Goal: Participate in discussion: Engage in conversation with other users on a specific topic

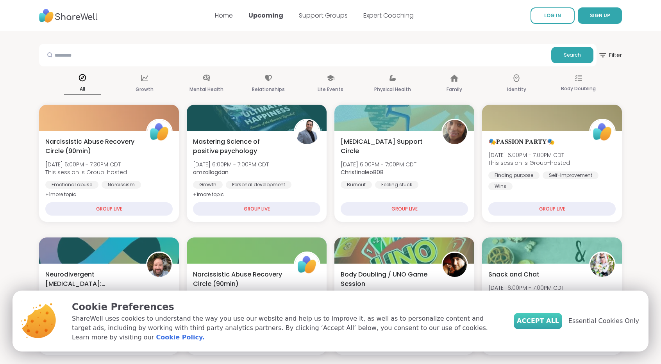
click at [560, 329] on button "Accept All" at bounding box center [538, 321] width 48 height 16
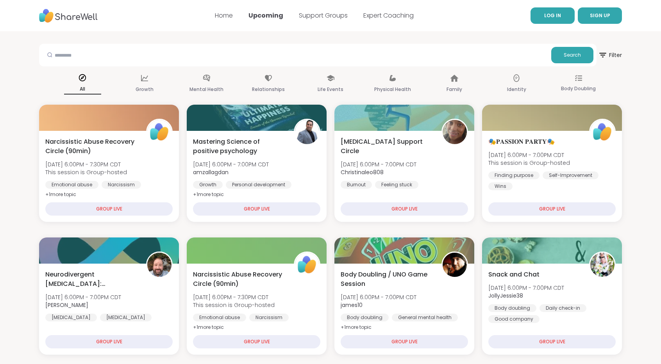
click at [556, 15] on span "LOG IN" at bounding box center [552, 15] width 17 height 7
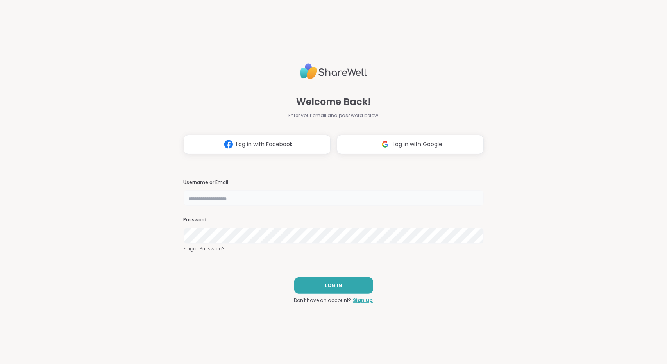
type input "**********"
click at [333, 279] on button "LOG IN" at bounding box center [333, 285] width 79 height 16
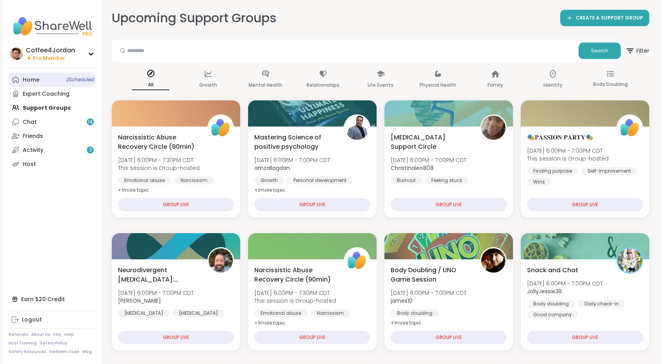
click at [52, 81] on link "Home 2 Scheduled" at bounding box center [52, 80] width 87 height 14
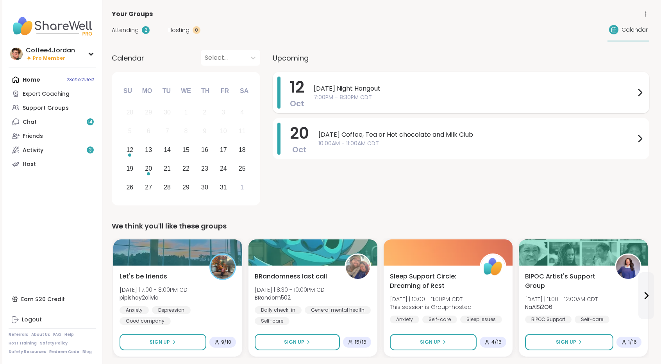
click at [340, 96] on span "7:00PM - 8:30PM CDT" at bounding box center [475, 97] width 322 height 8
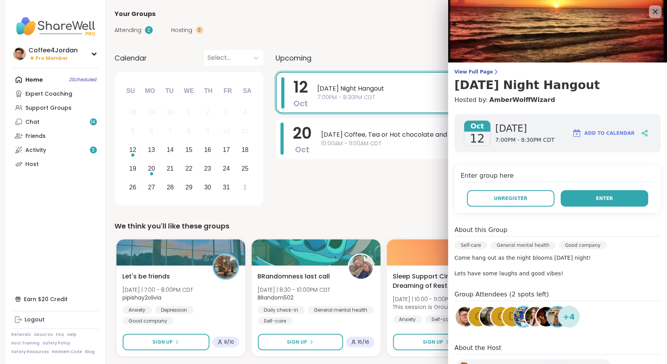
click at [581, 201] on button "Enter" at bounding box center [605, 198] width 88 height 16
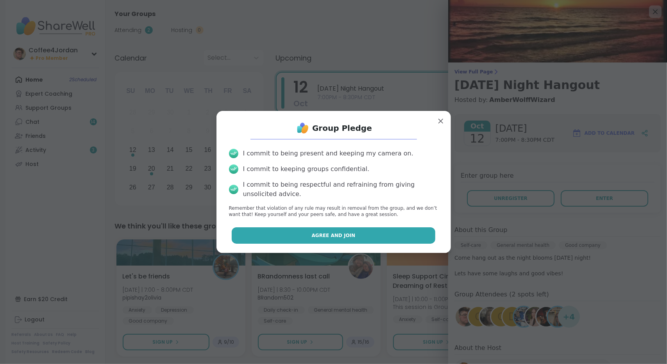
click at [389, 234] on button "Agree and Join" at bounding box center [334, 235] width 204 height 16
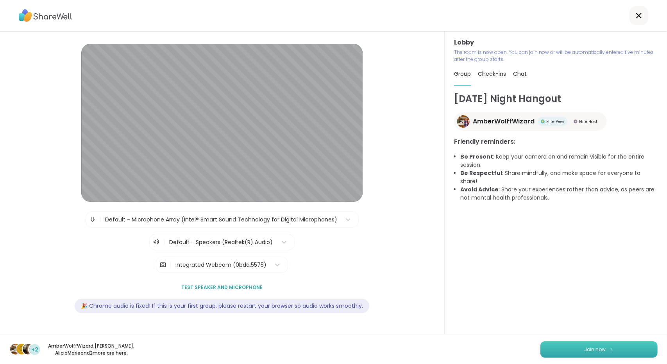
click at [570, 346] on button "Join now" at bounding box center [598, 349] width 117 height 16
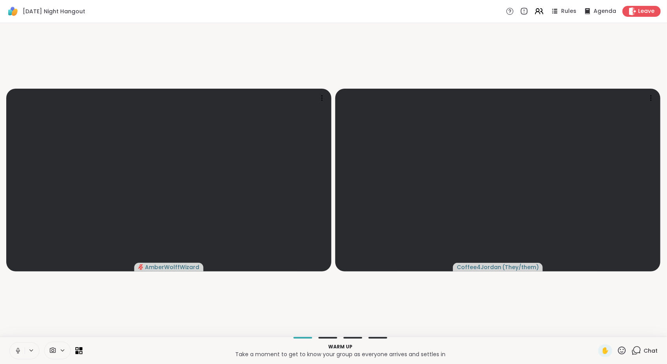
click at [18, 354] on icon at bounding box center [17, 350] width 7 height 7
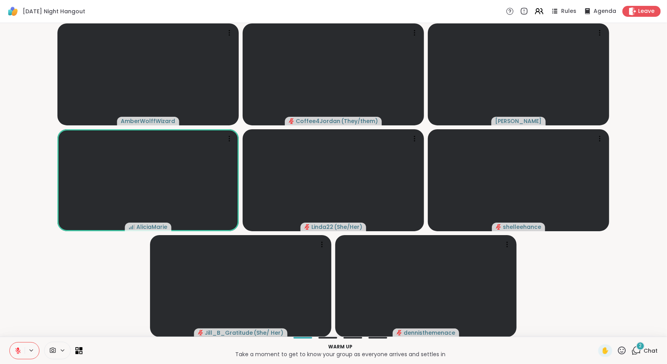
click at [643, 347] on span "Chat" at bounding box center [650, 351] width 14 height 8
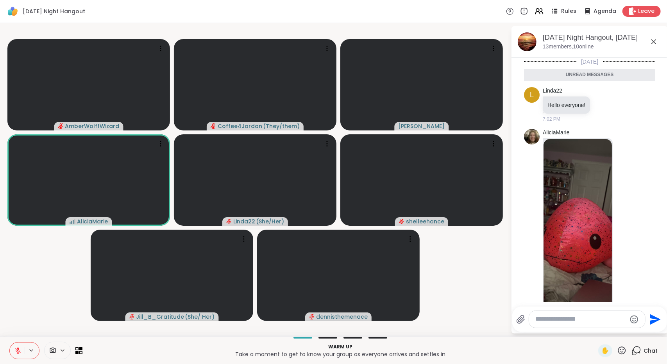
scroll to position [41, 0]
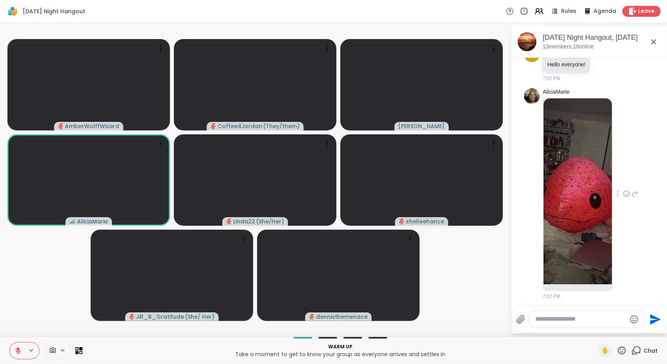
click at [574, 193] on img at bounding box center [577, 191] width 68 height 186
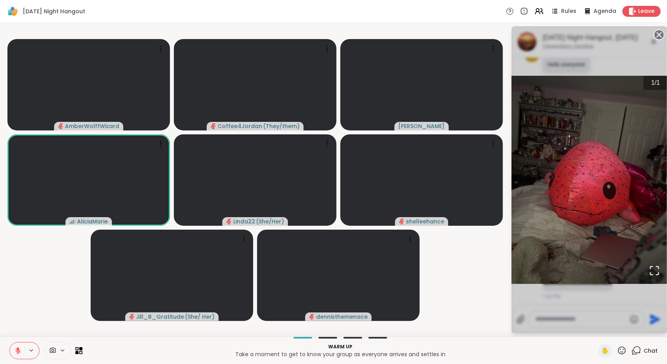
click at [658, 38] on circle at bounding box center [658, 34] width 9 height 9
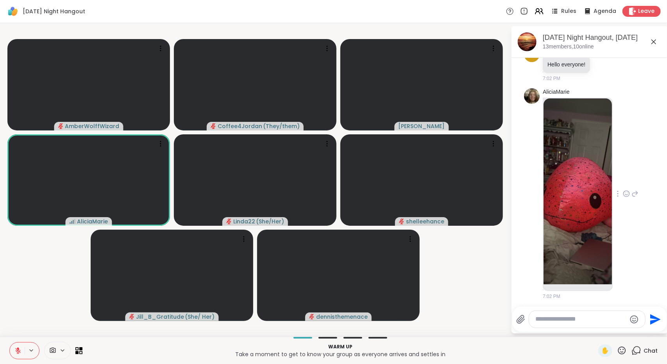
click at [623, 193] on icon at bounding box center [626, 194] width 7 height 8
click at [618, 189] on ul at bounding box center [626, 181] width 91 height 22
click at [623, 191] on icon at bounding box center [626, 194] width 7 height 8
click at [623, 184] on span "Select Reaction: Heart" at bounding box center [626, 181] width 7 height 8
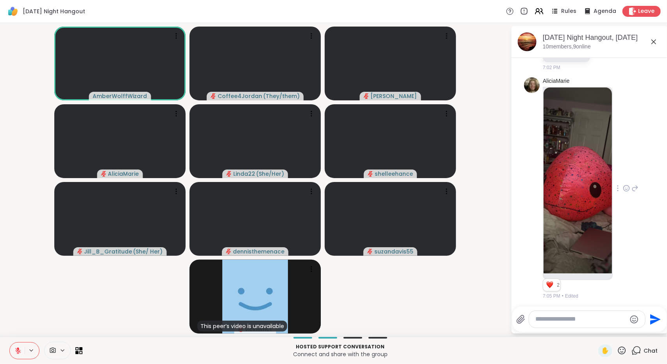
click at [13, 352] on button at bounding box center [17, 351] width 15 height 16
click at [14, 354] on icon at bounding box center [17, 350] width 7 height 7
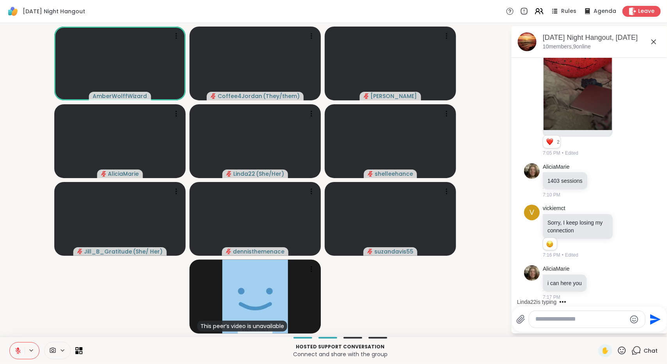
scroll to position [225, 0]
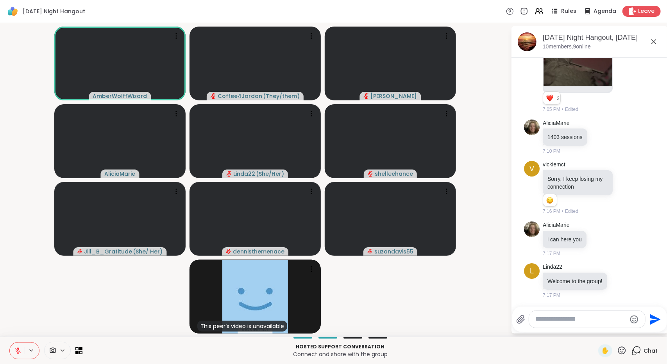
click at [481, 302] on video-player-container "AmberWolffWizard Coffee4Jordan ( They/them ) [PERSON_NAME] Linda22 ( She/Her ) …" at bounding box center [255, 179] width 501 height 307
click at [18, 350] on icon at bounding box center [18, 348] width 2 height 3
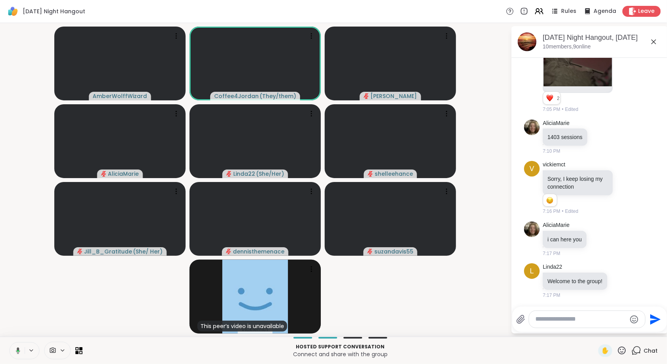
click at [21, 347] on button at bounding box center [17, 351] width 16 height 16
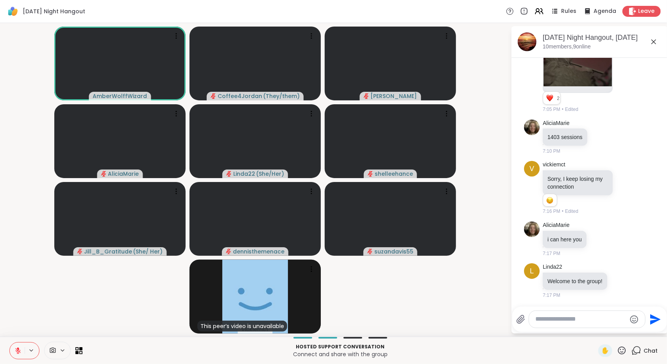
click at [18, 351] on icon at bounding box center [17, 350] width 5 height 5
click at [18, 354] on icon at bounding box center [18, 350] width 4 height 7
click at [18, 354] on icon at bounding box center [17, 350] width 5 height 5
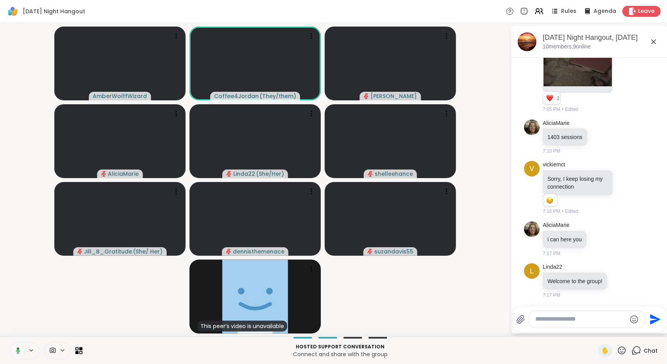
click at [13, 348] on icon at bounding box center [16, 350] width 7 height 7
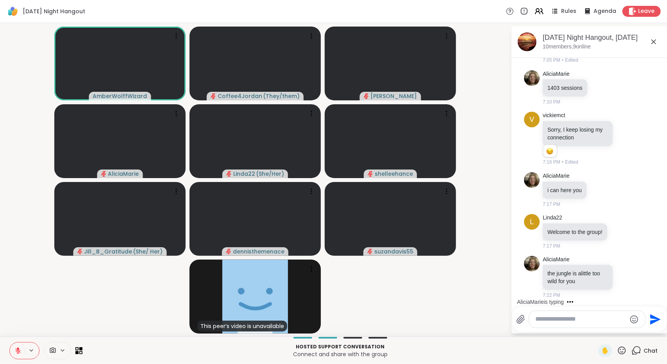
scroll to position [316, 0]
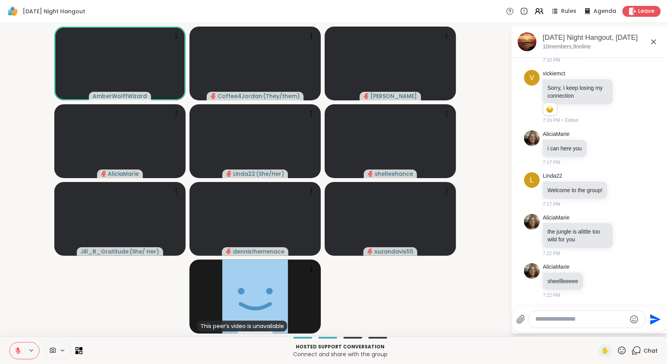
click at [118, 297] on video-player-container "AmberWolffWizard Coffee4Jordan ( They/them ) [PERSON_NAME] Linda22 ( She/Her ) …" at bounding box center [255, 179] width 501 height 307
click at [578, 318] on textarea "Type your message" at bounding box center [580, 319] width 91 height 8
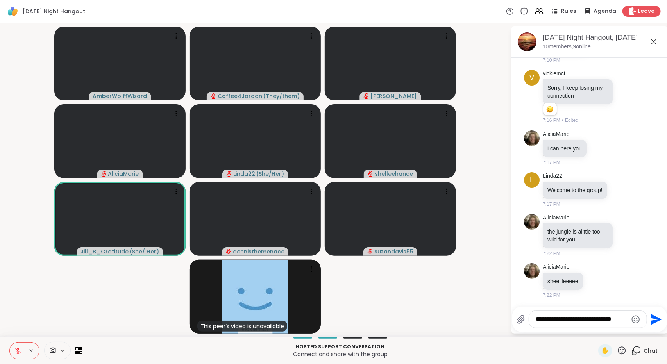
type textarea "**********"
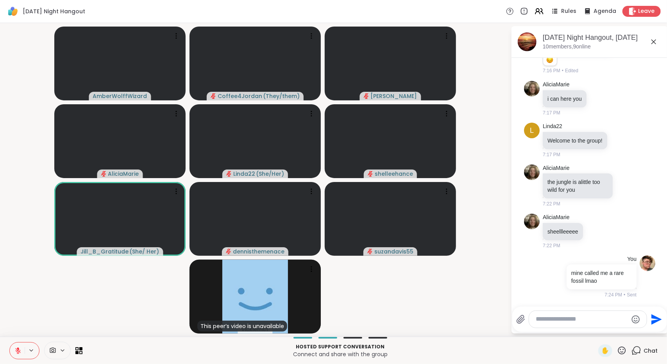
scroll to position [376, 0]
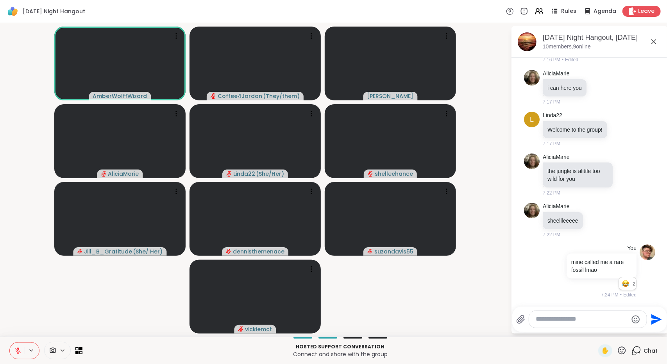
click at [17, 353] on icon at bounding box center [17, 350] width 7 height 7
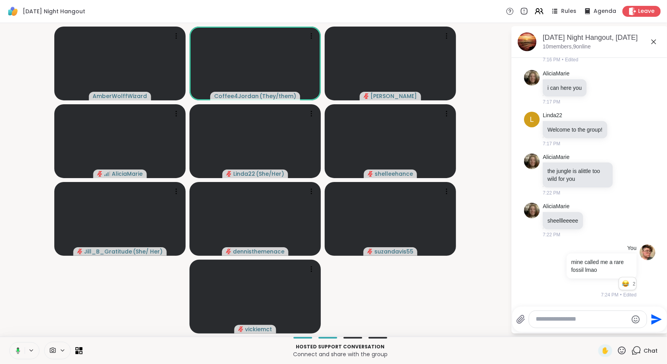
click at [15, 355] on button at bounding box center [17, 351] width 16 height 16
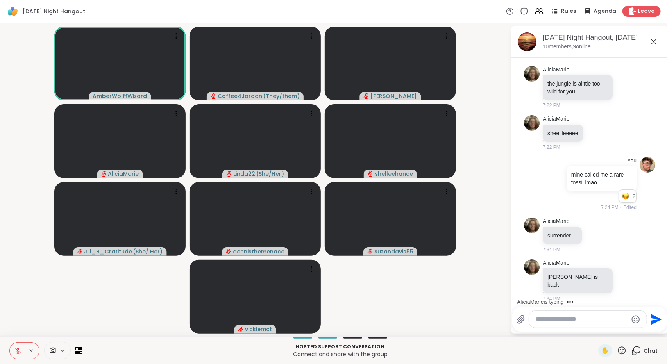
scroll to position [500, 0]
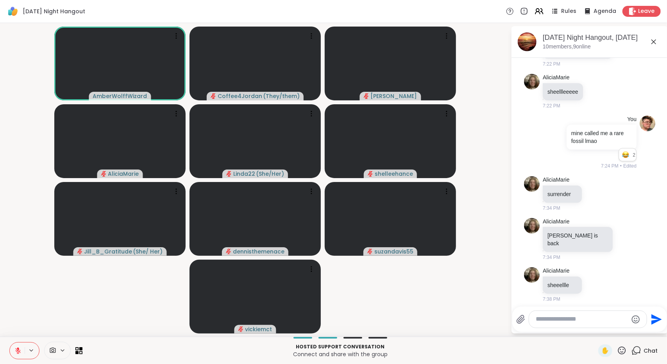
click at [14, 348] on icon at bounding box center [17, 350] width 7 height 7
click at [20, 350] on icon at bounding box center [16, 350] width 7 height 7
click at [21, 350] on icon at bounding box center [17, 350] width 7 height 7
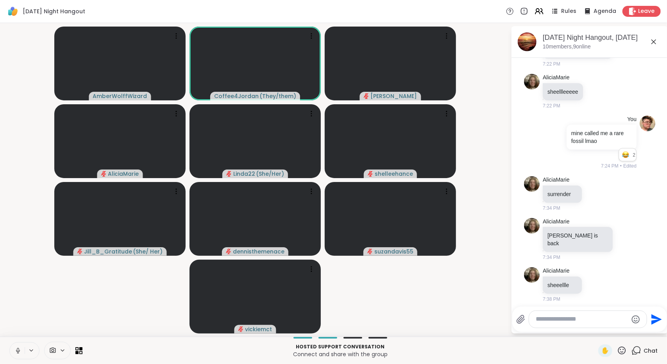
click at [14, 352] on button at bounding box center [17, 351] width 15 height 16
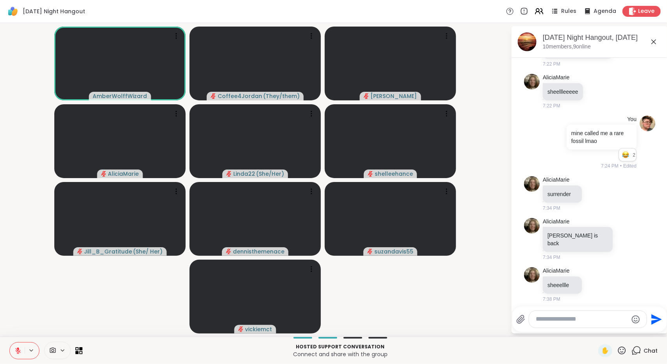
click at [22, 346] on button at bounding box center [17, 351] width 15 height 16
click at [20, 347] on icon at bounding box center [17, 350] width 7 height 7
click at [613, 319] on textarea "Type your message" at bounding box center [581, 319] width 91 height 8
type textarea "**********"
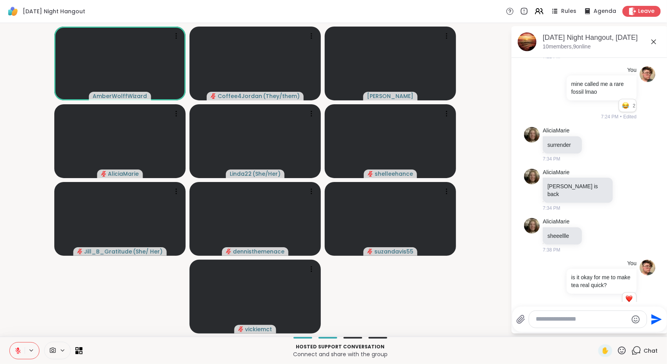
scroll to position [561, 0]
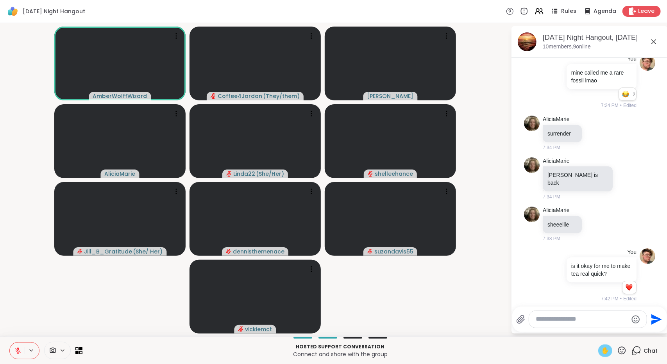
click at [601, 352] on span "✋" at bounding box center [605, 350] width 8 height 9
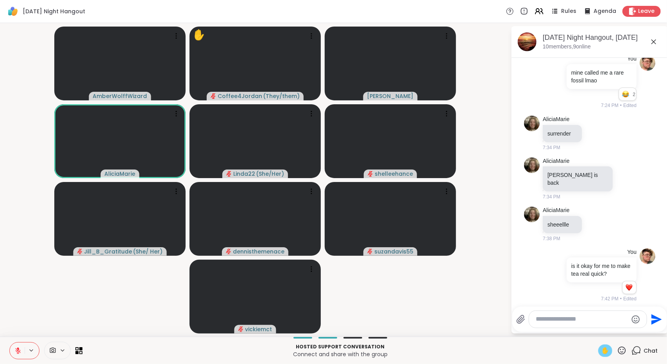
click at [601, 350] on span "✋" at bounding box center [605, 350] width 8 height 9
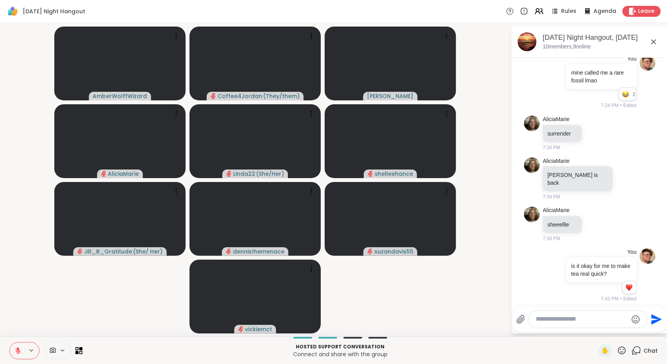
click at [19, 347] on button at bounding box center [17, 351] width 15 height 16
click at [11, 349] on button at bounding box center [17, 351] width 16 height 16
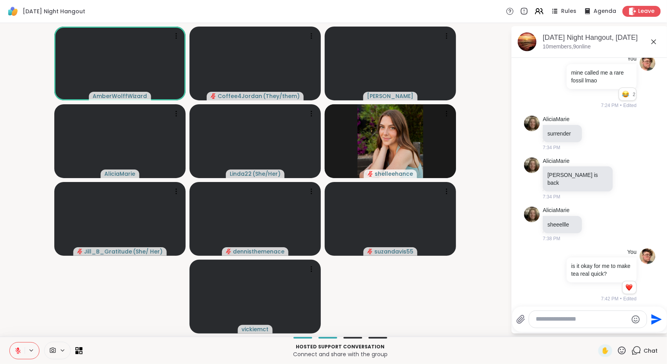
click at [18, 347] on icon at bounding box center [17, 350] width 7 height 7
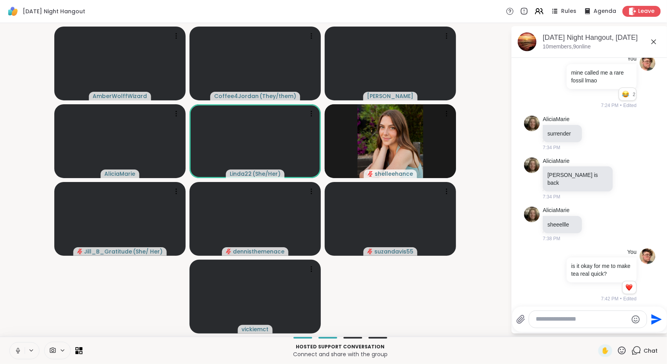
click at [18, 347] on icon at bounding box center [17, 350] width 7 height 7
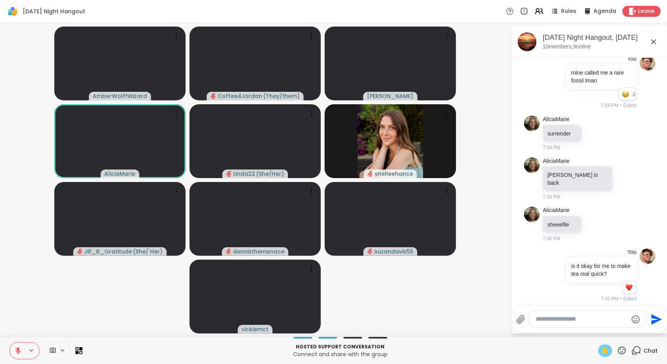
click at [601, 352] on span "✋" at bounding box center [605, 350] width 8 height 9
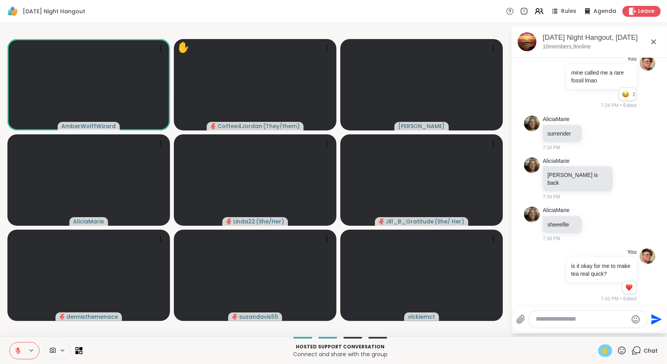
click at [598, 352] on div "✋" at bounding box center [605, 351] width 14 height 13
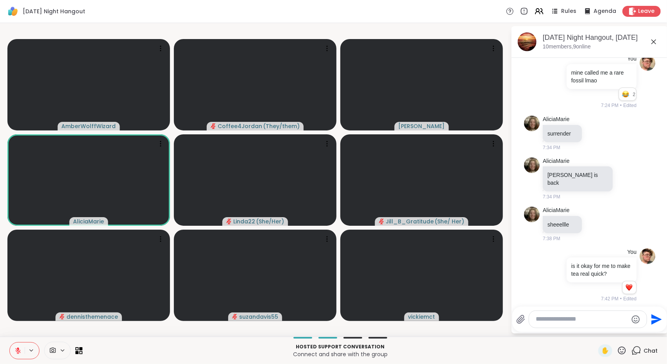
click at [14, 352] on button at bounding box center [17, 351] width 15 height 16
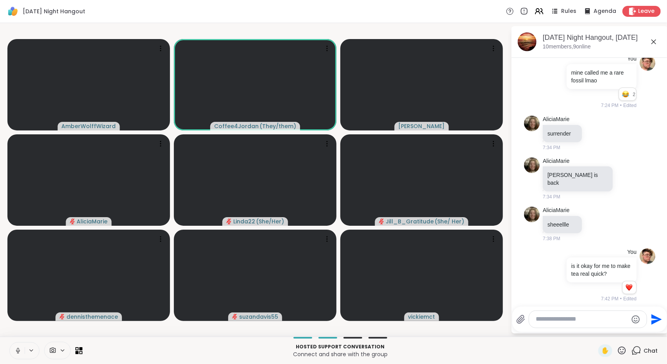
click at [17, 352] on icon at bounding box center [17, 350] width 7 height 7
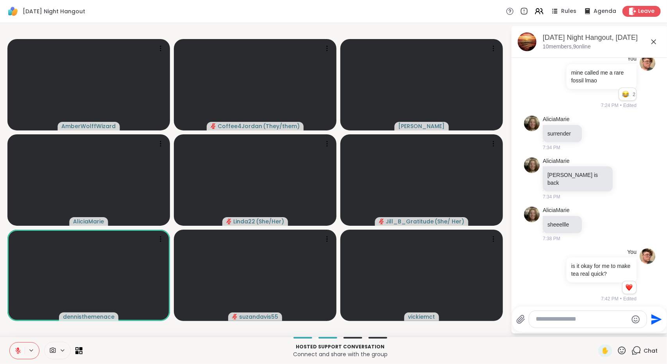
click at [18, 350] on icon at bounding box center [18, 348] width 2 height 3
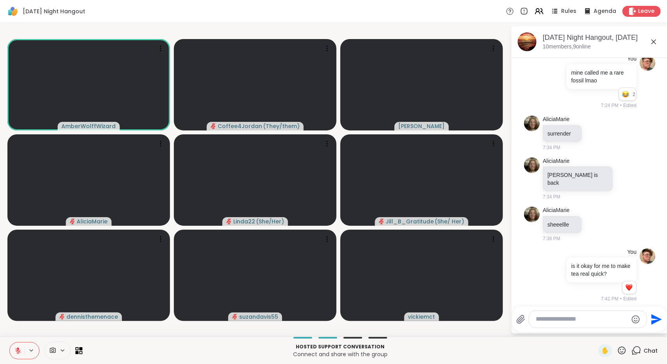
click at [23, 348] on button at bounding box center [17, 351] width 15 height 16
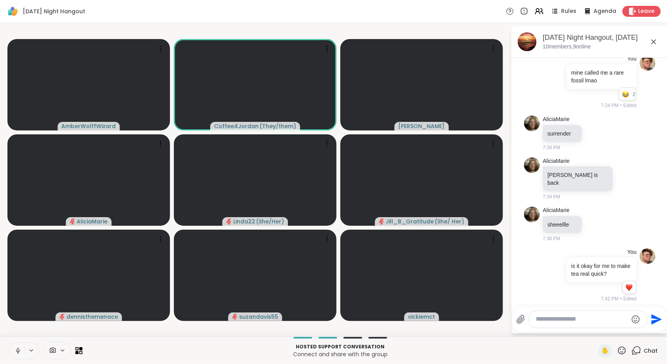
click at [18, 351] on icon at bounding box center [18, 350] width 2 height 4
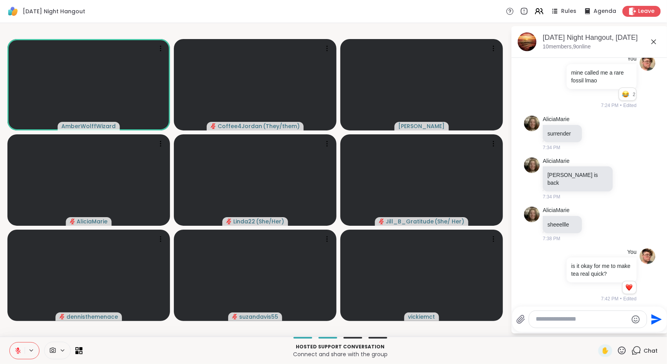
click at [14, 353] on icon at bounding box center [17, 350] width 7 height 7
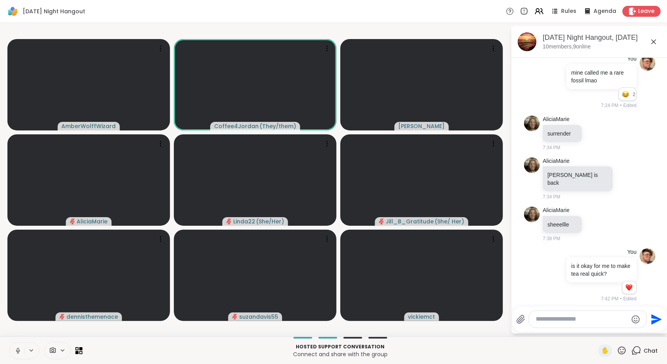
click at [15, 345] on button at bounding box center [17, 351] width 15 height 16
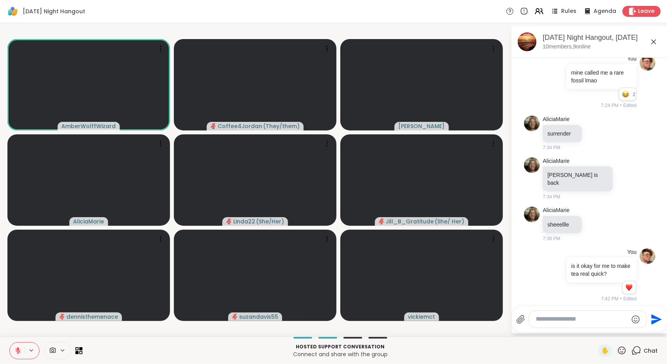
click at [20, 351] on icon at bounding box center [17, 350] width 5 height 5
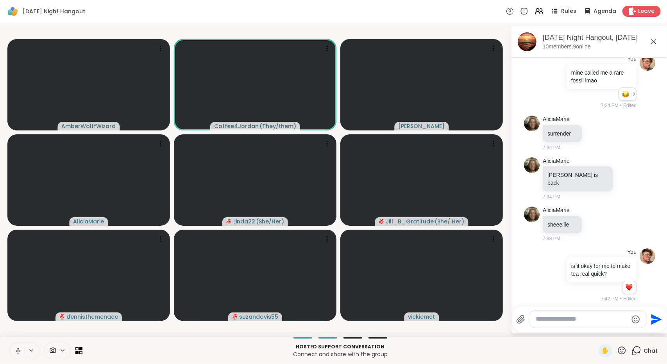
click at [16, 349] on icon at bounding box center [17, 350] width 7 height 7
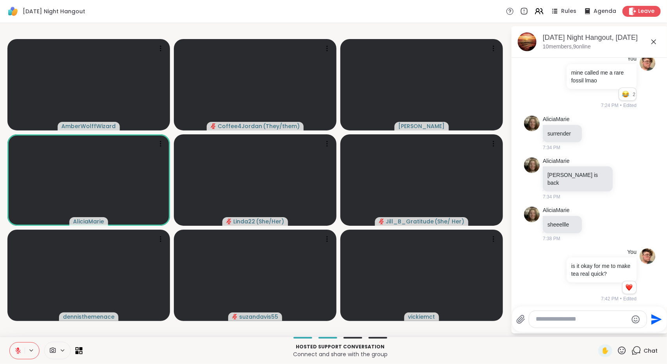
click at [18, 348] on icon at bounding box center [18, 348] width 2 height 3
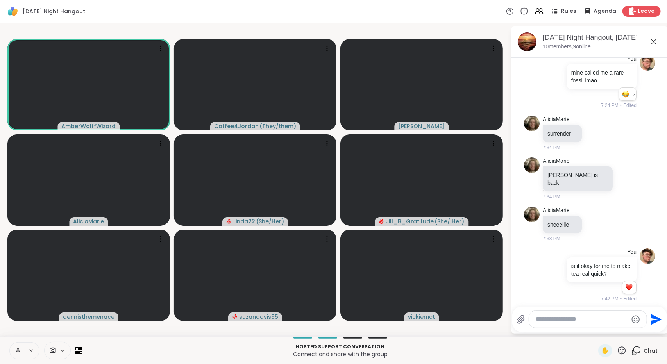
click at [18, 348] on icon at bounding box center [17, 350] width 7 height 7
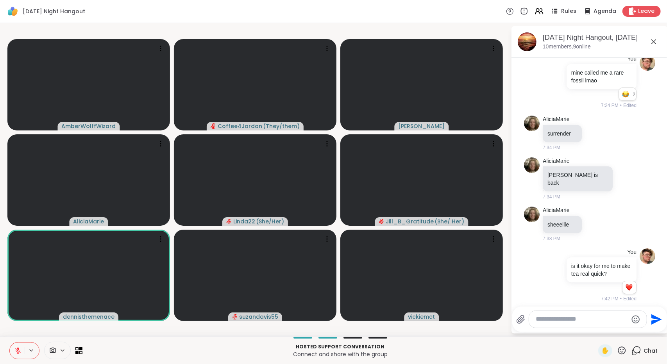
click at [14, 352] on icon at bounding box center [17, 350] width 7 height 7
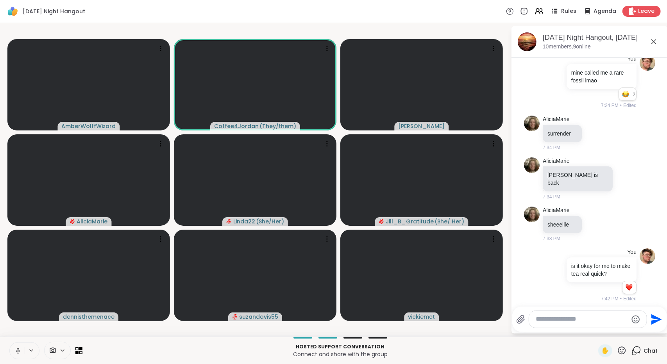
click at [13, 349] on button at bounding box center [17, 351] width 15 height 16
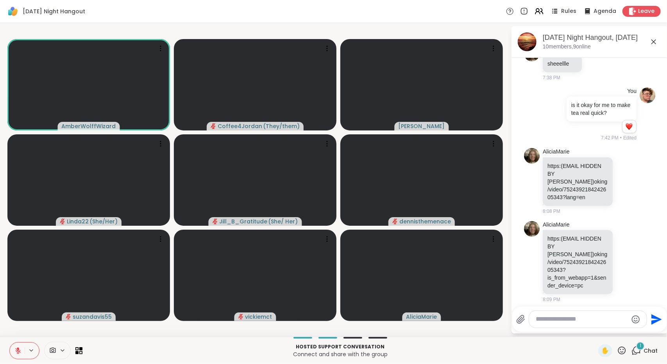
scroll to position [893, 0]
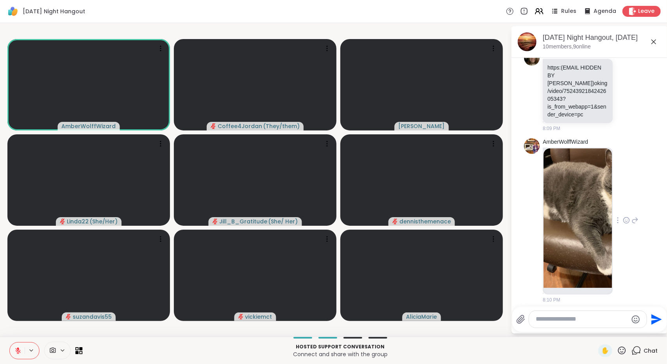
click at [586, 207] on img at bounding box center [577, 217] width 68 height 139
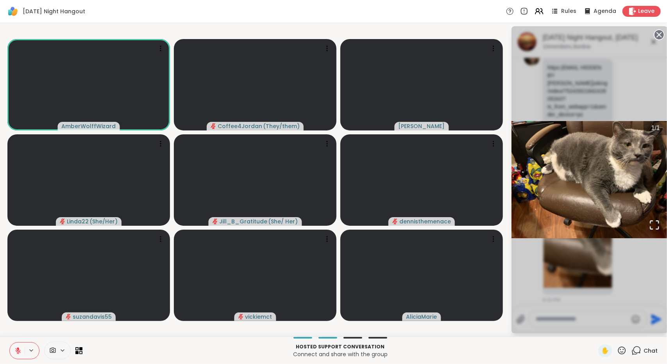
click at [644, 79] on div "1 / 1" at bounding box center [589, 179] width 156 height 307
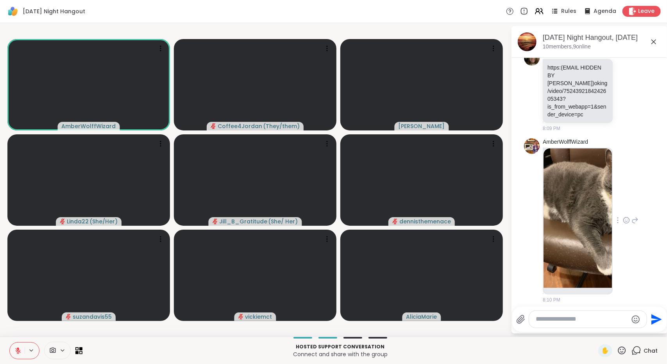
click at [625, 221] on icon at bounding box center [626, 221] width 2 height 1
click at [622, 206] on button "Select Reaction: Heart" at bounding box center [626, 208] width 16 height 16
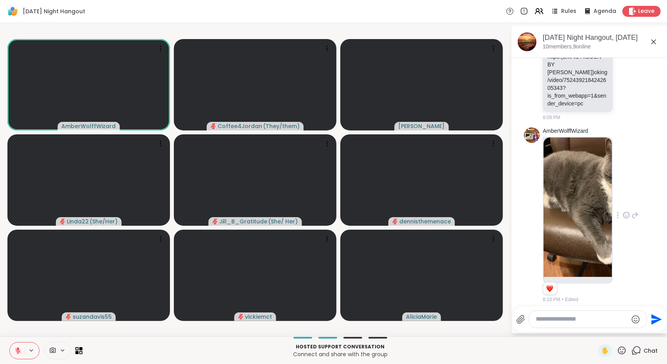
click at [573, 227] on img at bounding box center [577, 207] width 68 height 139
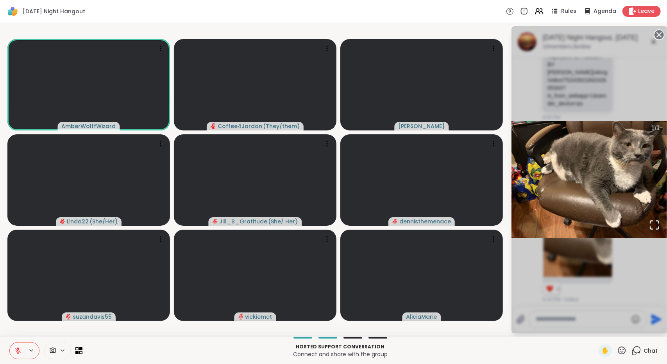
click at [636, 254] on div "1 / 1" at bounding box center [589, 179] width 156 height 307
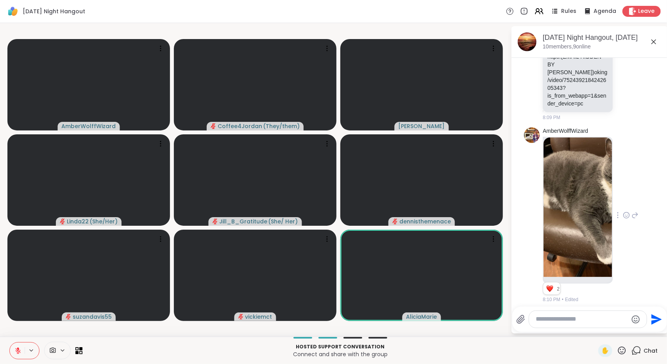
scroll to position [1122, 0]
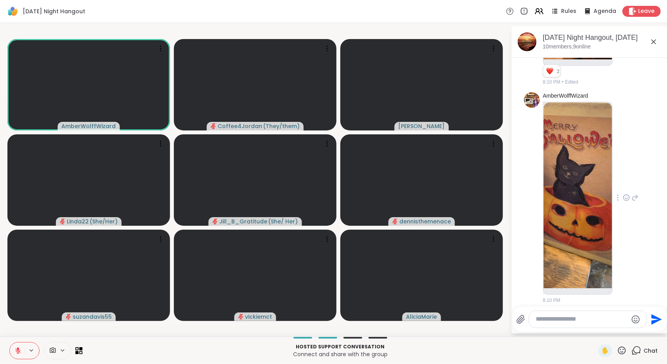
click at [577, 170] on img at bounding box center [577, 195] width 68 height 186
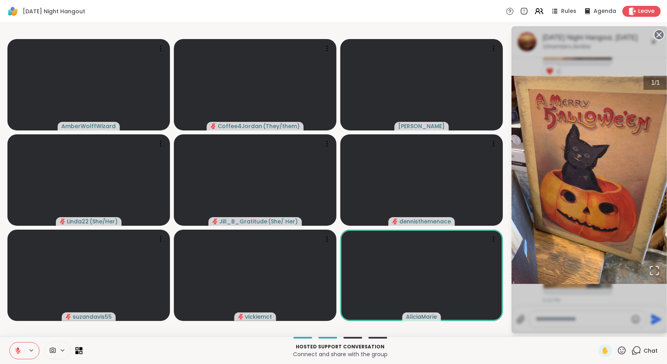
click at [656, 35] on circle at bounding box center [658, 34] width 9 height 9
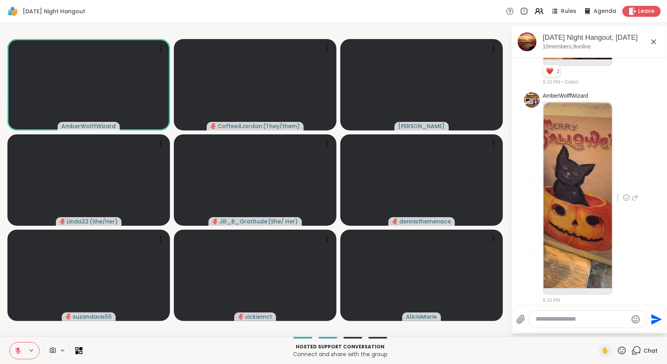
scroll to position [1133, 0]
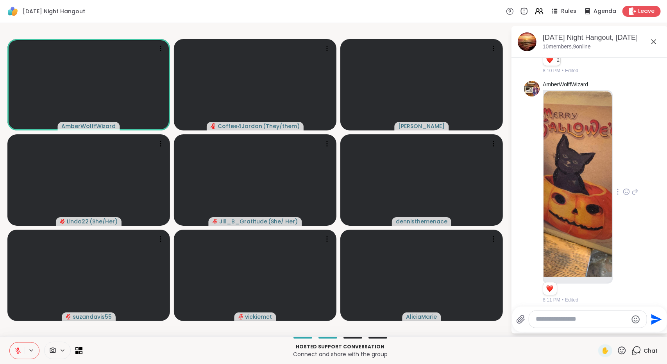
click at [14, 347] on icon at bounding box center [17, 350] width 7 height 7
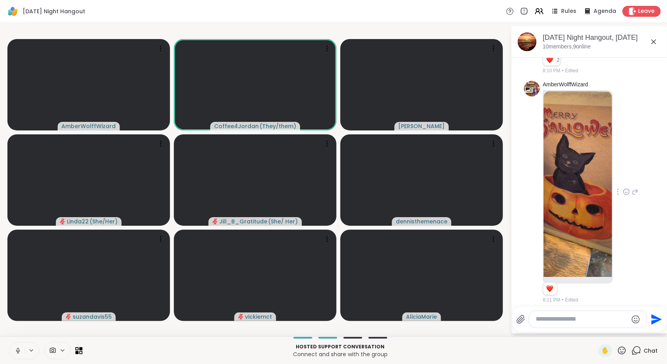
click at [18, 350] on icon at bounding box center [18, 350] width 2 height 4
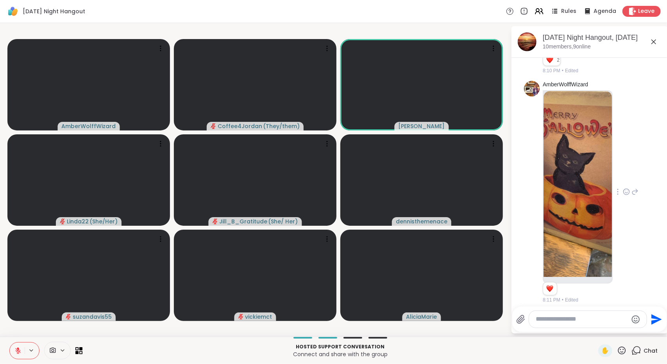
click at [188, 351] on p "Connect and share with the group" at bounding box center [340, 354] width 506 height 8
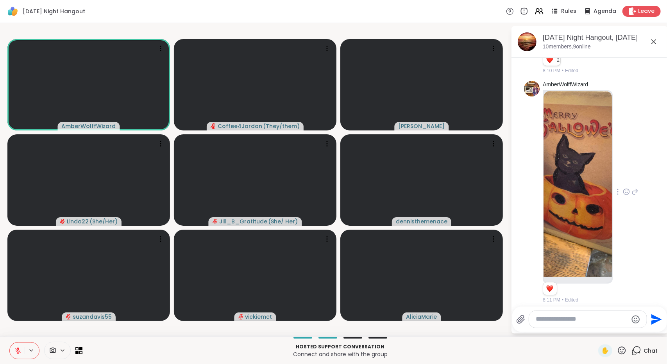
click at [156, 329] on video-player-container "AmberWolffWizard Coffee4Jordan ( They/them ) [PERSON_NAME] Linda22 ( She/Her ) …" at bounding box center [255, 179] width 501 height 307
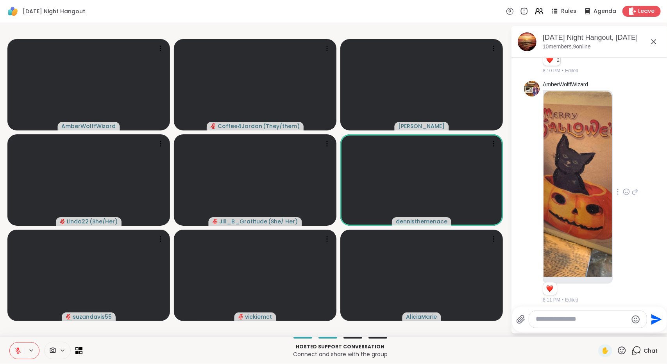
click at [18, 350] on icon at bounding box center [18, 348] width 2 height 3
click at [18, 350] on icon at bounding box center [17, 350] width 7 height 7
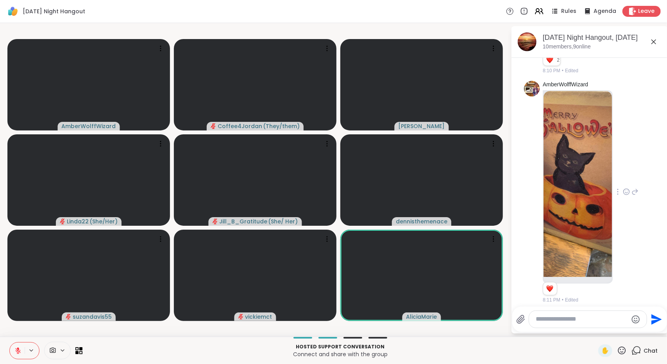
click at [15, 344] on button at bounding box center [17, 351] width 15 height 16
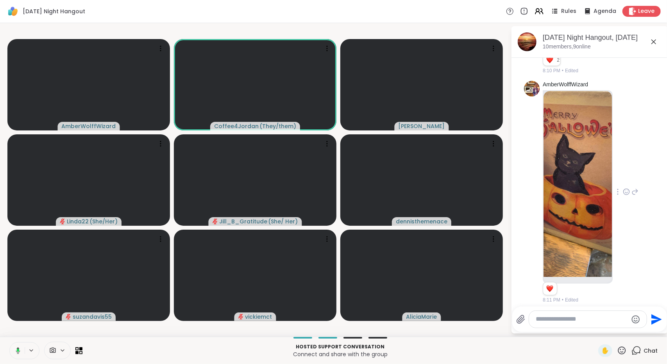
click at [20, 354] on icon at bounding box center [16, 350] width 7 height 7
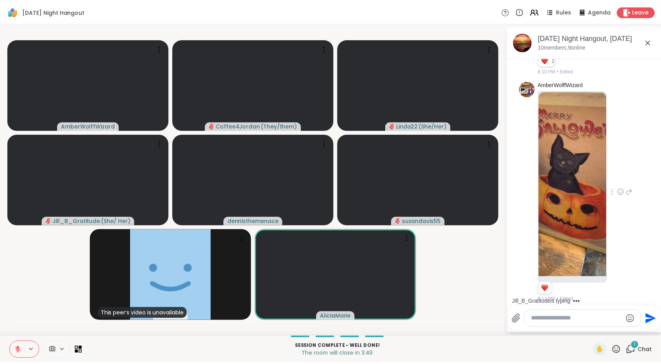
scroll to position [1198, 0]
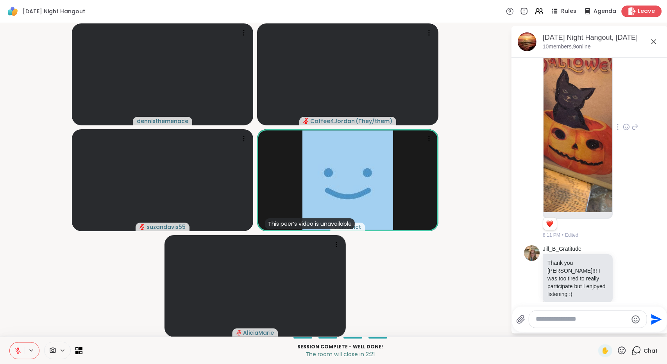
click at [629, 12] on icon at bounding box center [632, 11] width 8 height 8
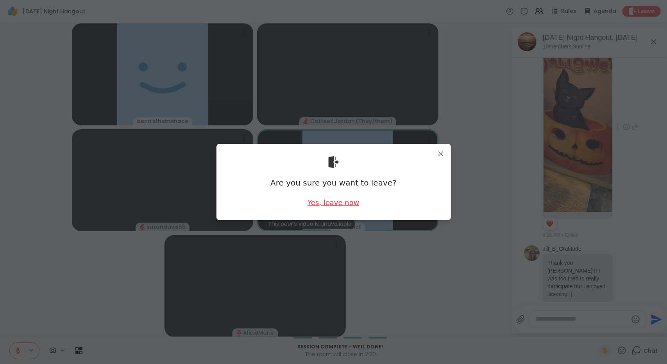
click at [339, 203] on div "Yes, leave now" at bounding box center [333, 203] width 52 height 10
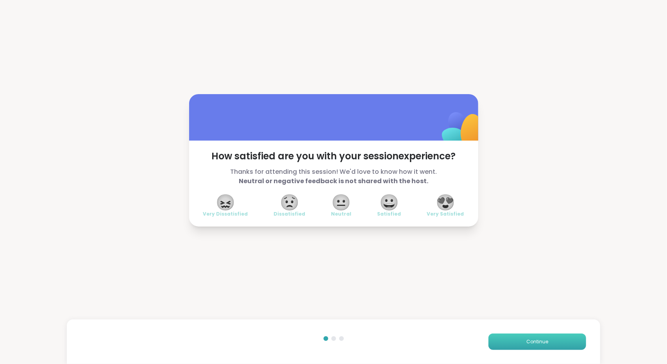
click at [526, 342] on span "Continue" at bounding box center [537, 341] width 22 height 7
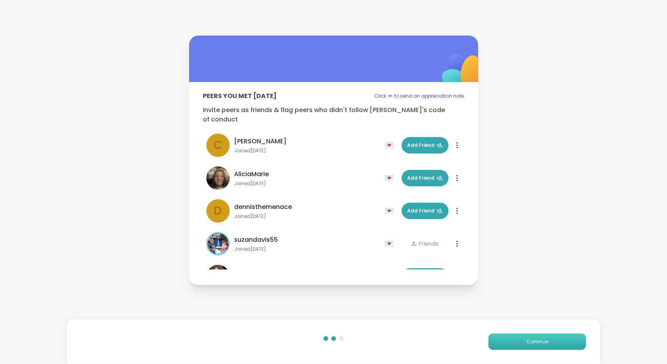
click at [526, 342] on span "Continue" at bounding box center [537, 341] width 22 height 7
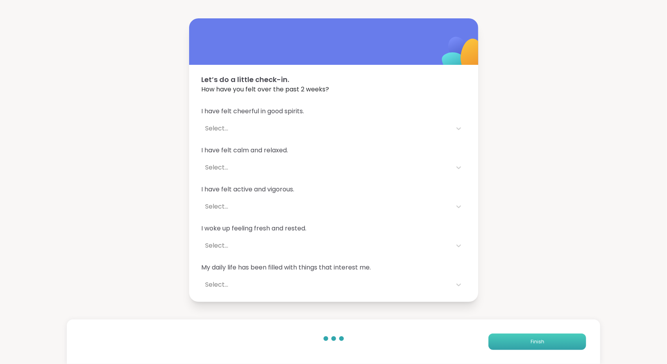
click at [531, 342] on span "Finish" at bounding box center [538, 341] width 14 height 7
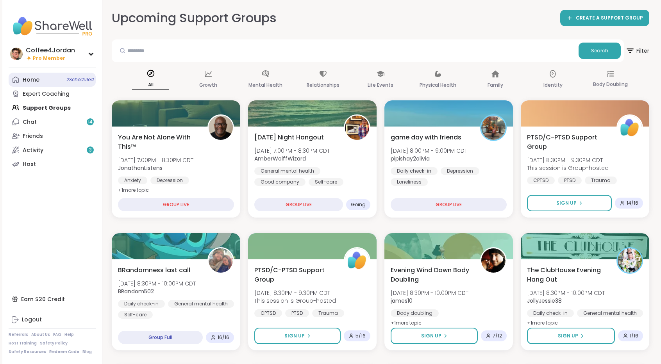
click at [57, 78] on link "Home 2 Scheduled" at bounding box center [52, 80] width 87 height 14
